Goal: Task Accomplishment & Management: Use online tool/utility

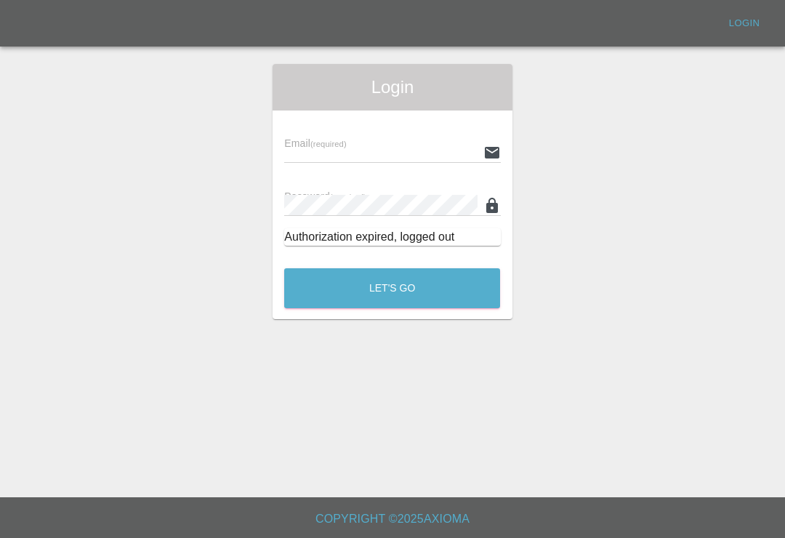
click at [451, 155] on input "text" at bounding box center [380, 152] width 193 height 21
type input "[EMAIL_ADDRESS][DOMAIN_NAME]"
click at [392, 288] on button "Let's Go" at bounding box center [392, 288] width 216 height 40
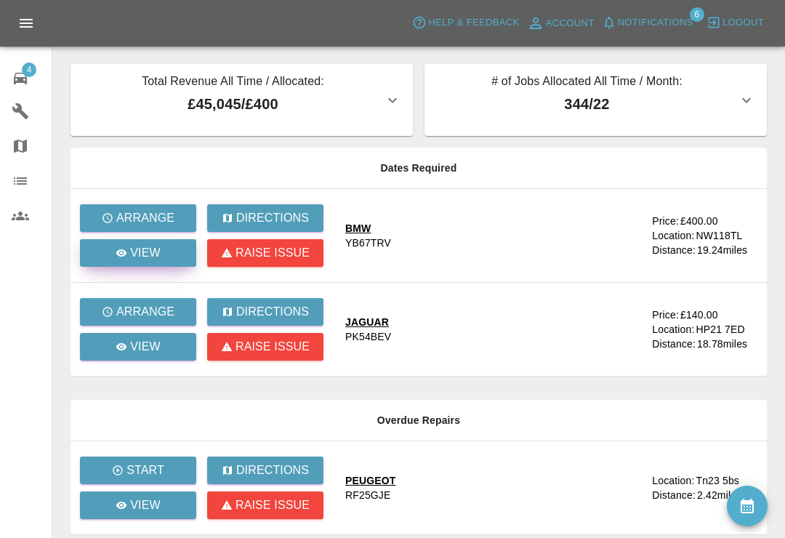
click at [177, 259] on link "View" at bounding box center [138, 253] width 116 height 28
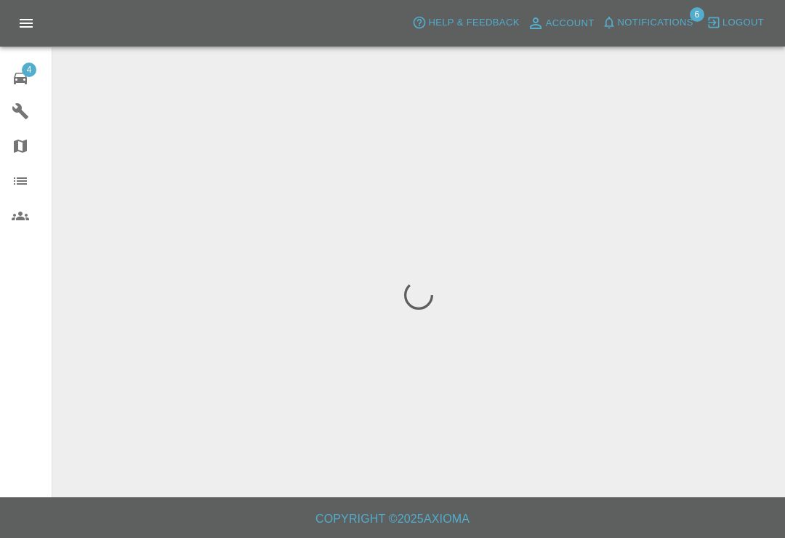
click at [290, 183] on div at bounding box center [418, 295] width 709 height 462
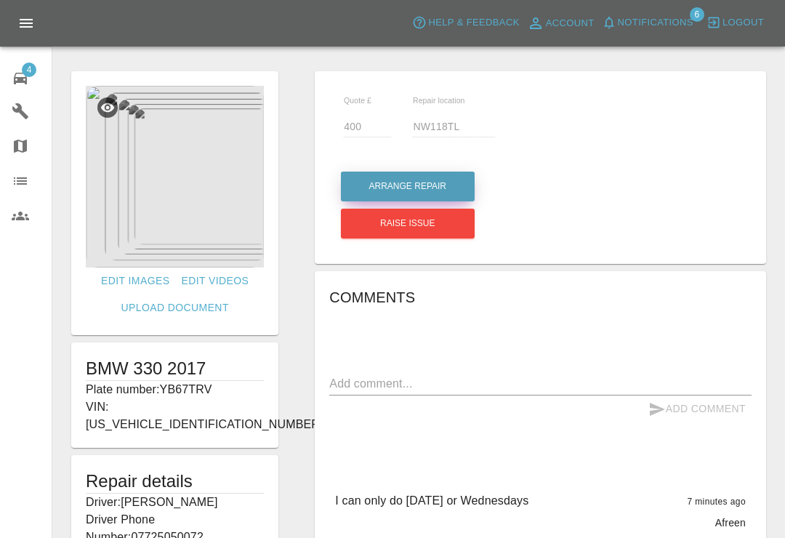
click at [454, 193] on button "Arrange Repair" at bounding box center [408, 186] width 134 height 30
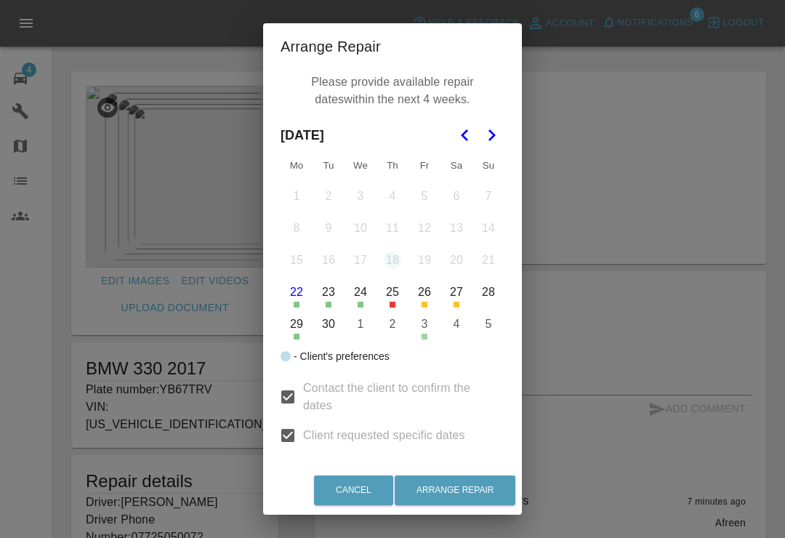
click at [495, 135] on polygon "Go to the Next Month" at bounding box center [491, 135] width 7 height 12
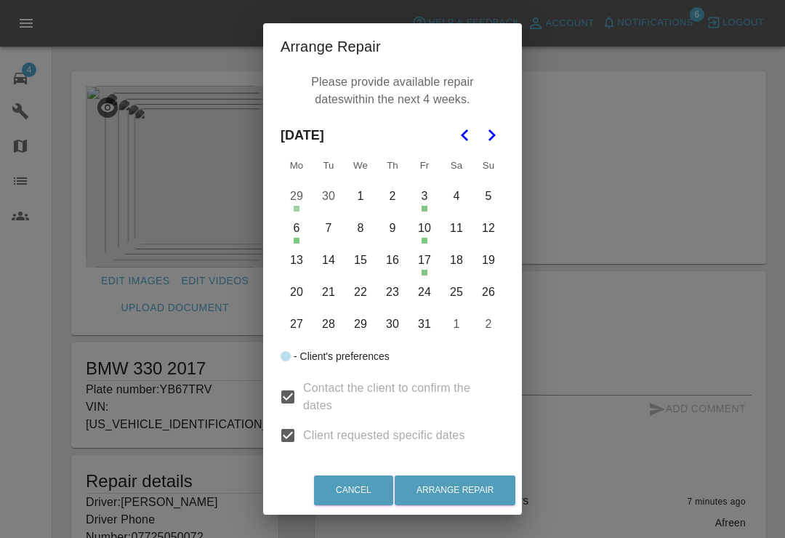
click at [663, 193] on div "Arrange Repair Please provide available repair dates within the next 4 weeks. […" at bounding box center [392, 269] width 785 height 538
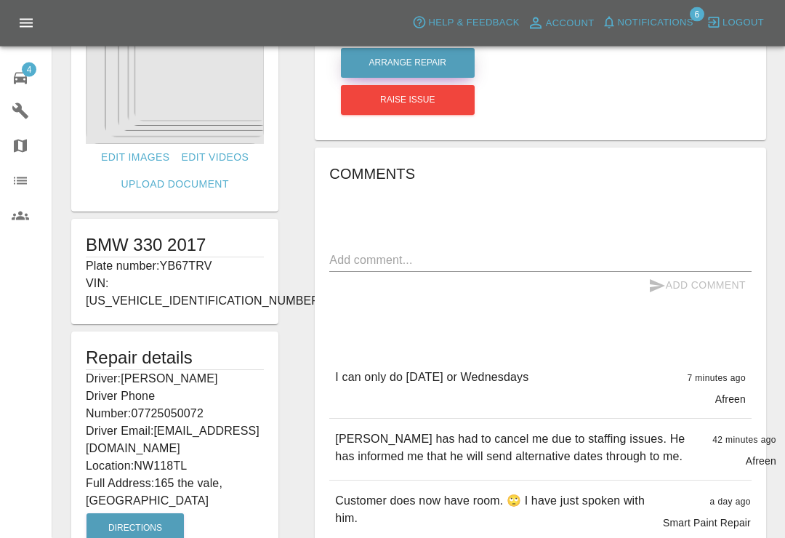
scroll to position [125, 0]
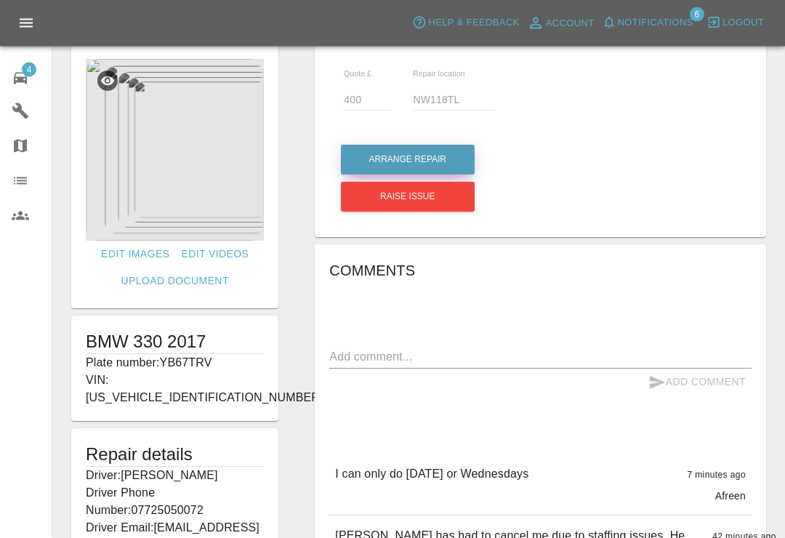
click at [437, 161] on button "Arrange Repair" at bounding box center [408, 160] width 134 height 30
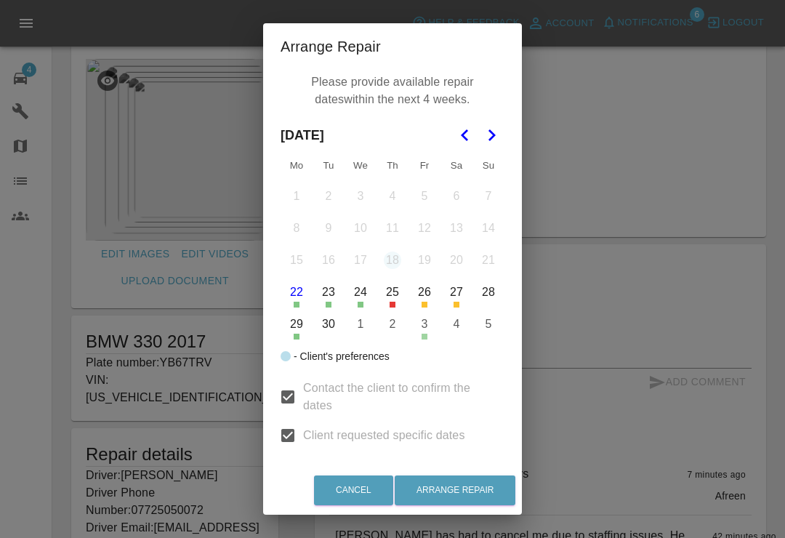
click at [498, 141] on icon "Go to the Next Month" at bounding box center [490, 134] width 17 height 17
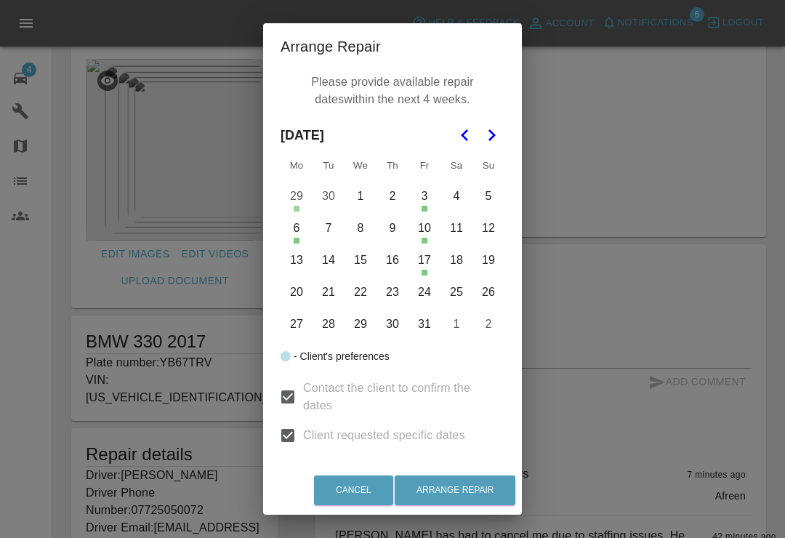
click at [367, 227] on button "8" at bounding box center [360, 228] width 31 height 31
click at [482, 503] on button "Arrange Repair" at bounding box center [454, 490] width 121 height 30
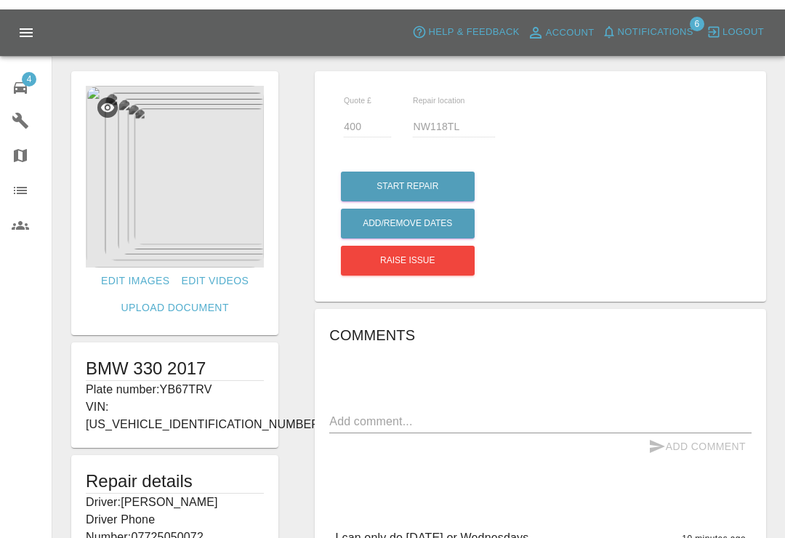
scroll to position [0, 0]
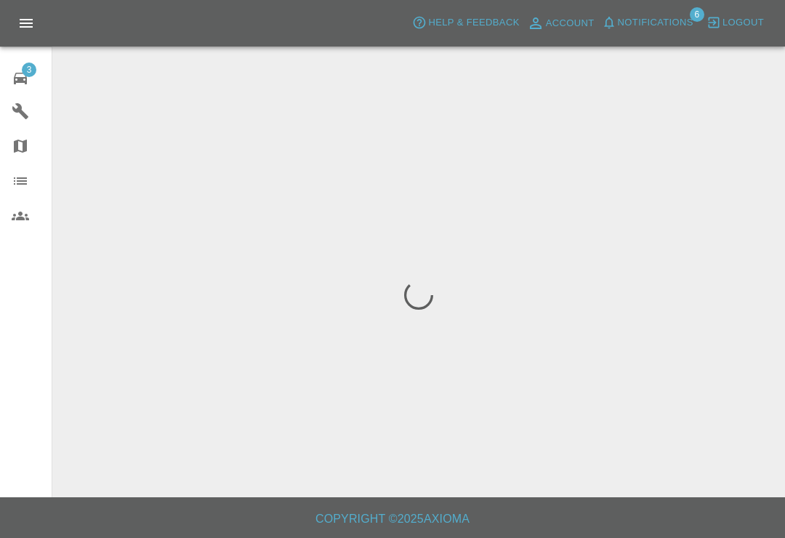
click at [36, 76] on div "3" at bounding box center [32, 76] width 41 height 21
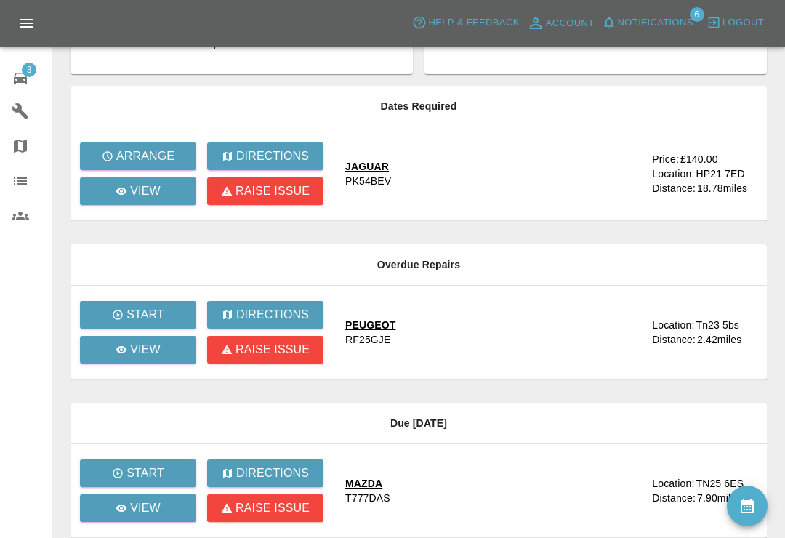
scroll to position [62, 0]
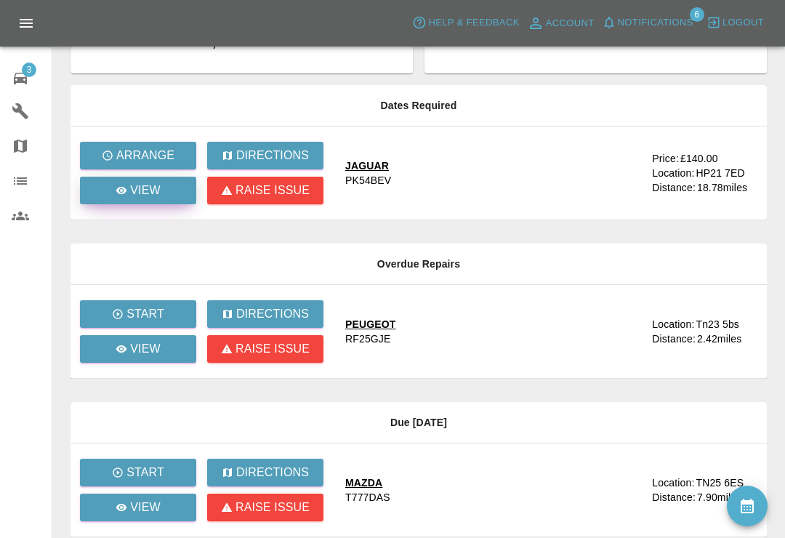
click at [158, 186] on p "View" at bounding box center [145, 190] width 31 height 17
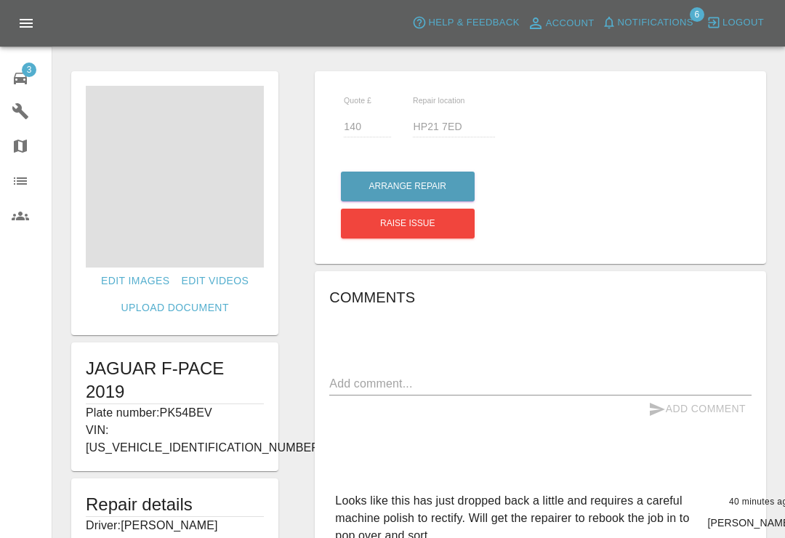
click at [33, 74] on span "3" at bounding box center [29, 69] width 15 height 15
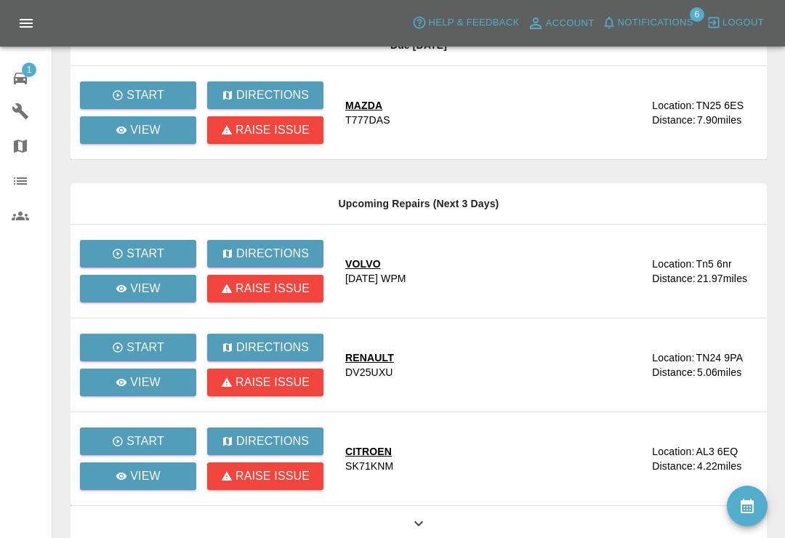
scroll to position [283, 0]
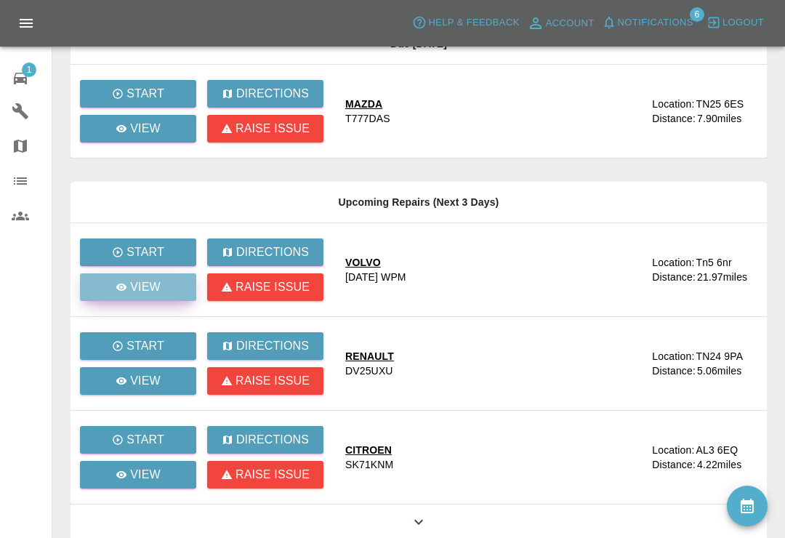
click at [171, 293] on link "View" at bounding box center [138, 287] width 116 height 28
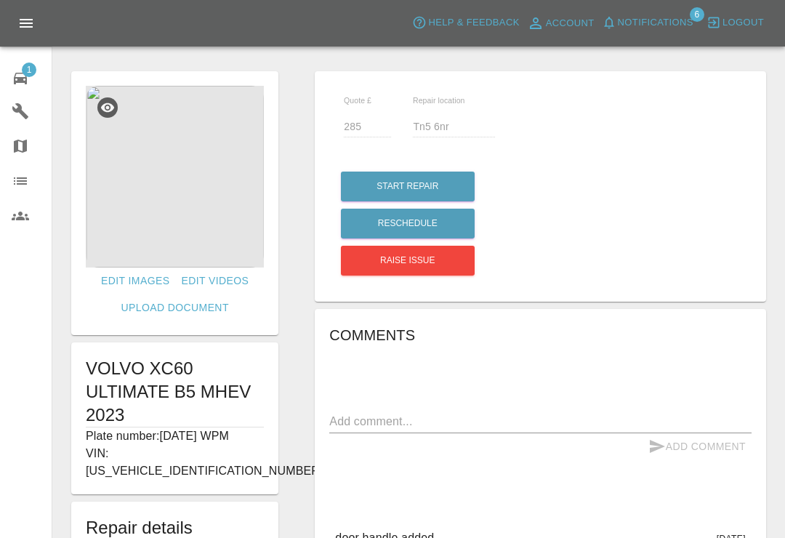
click at [211, 236] on img at bounding box center [175, 177] width 178 height 182
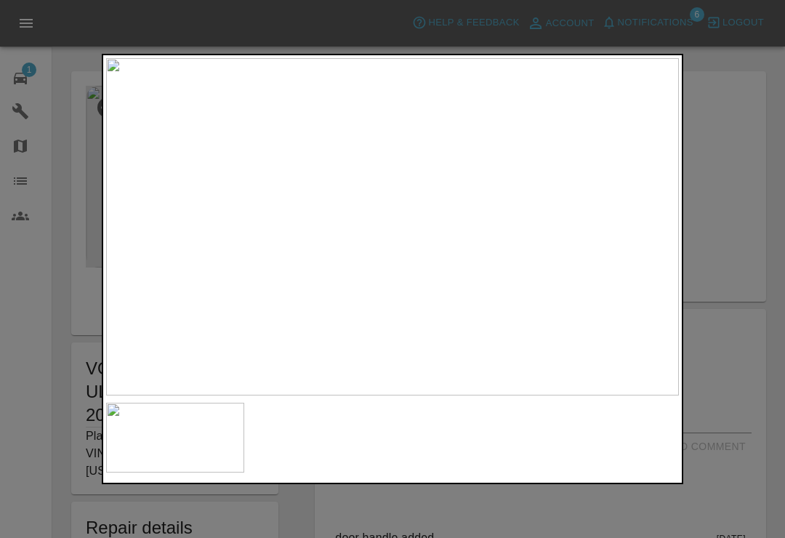
click at [746, 100] on div at bounding box center [392, 269] width 785 height 538
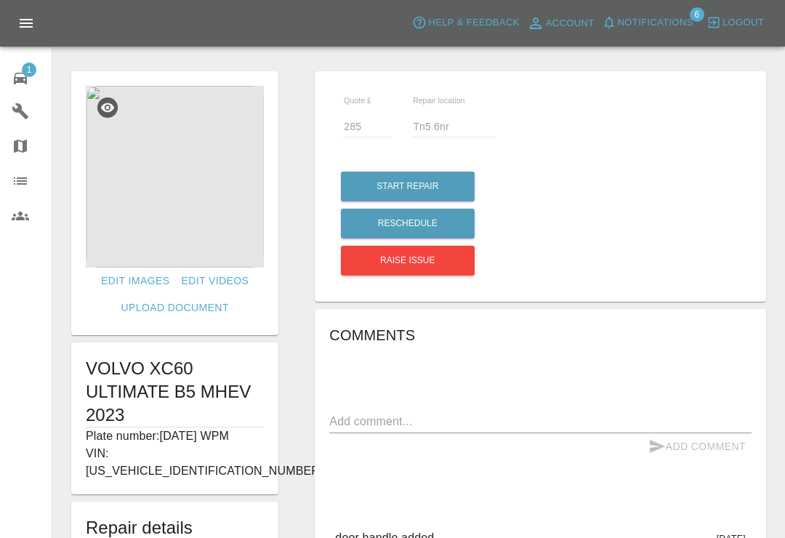
click at [779, 89] on div "Quote £ 285 Repair location Tn5 6nr Start Repair Reschedule Raise issue Comment…" at bounding box center [539, 492] width 487 height 857
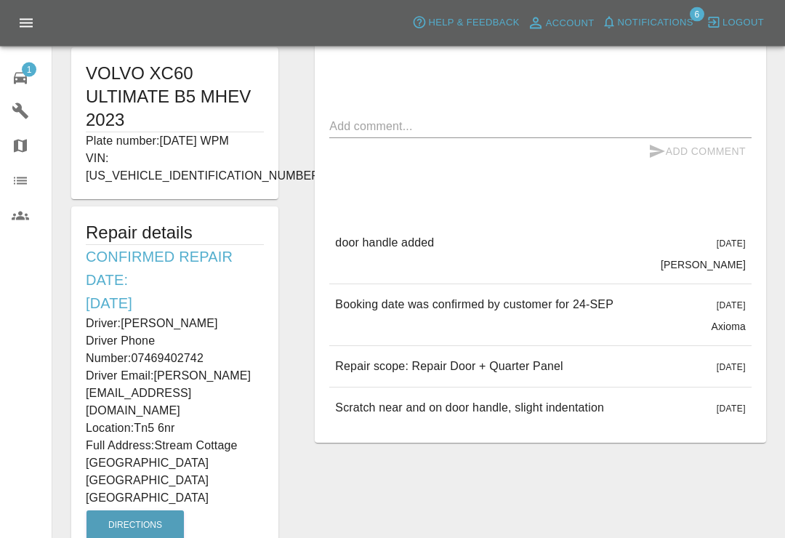
scroll to position [296, 0]
